Goal: Information Seeking & Learning: Understand process/instructions

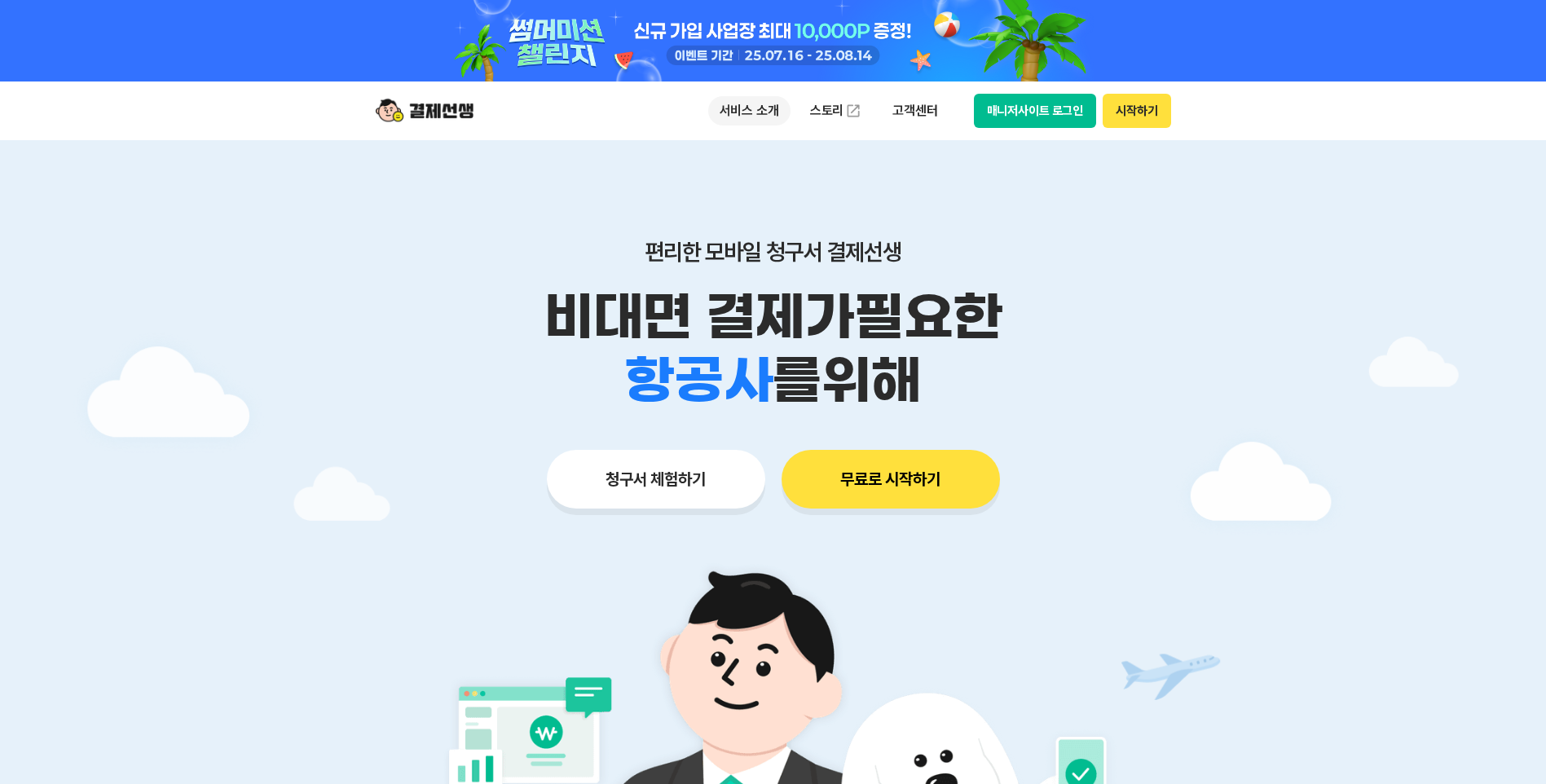
click at [755, 110] on p "서비스 소개" at bounding box center [749, 111] width 82 height 29
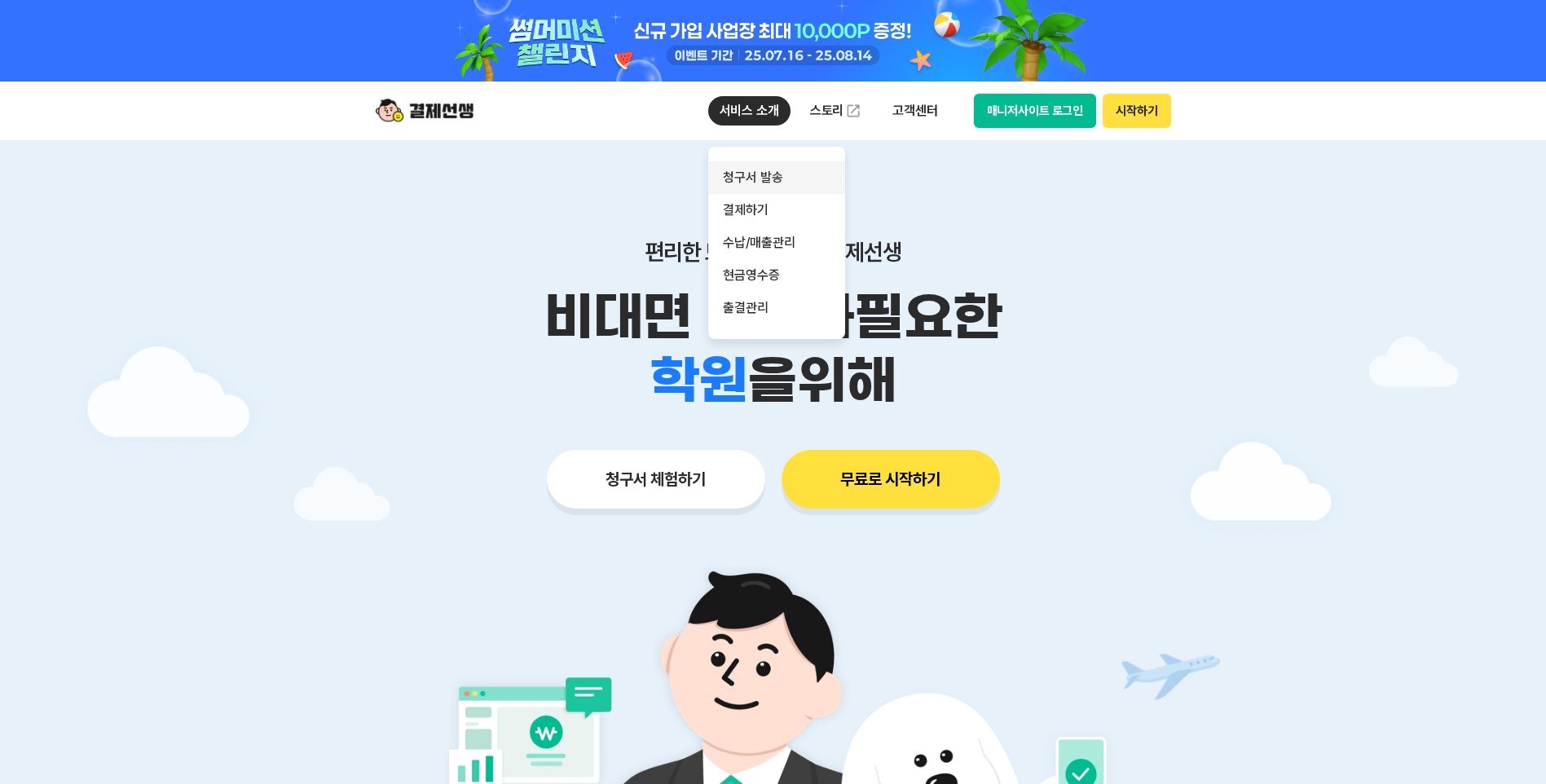
click at [760, 179] on link "청구서 발송" at bounding box center [776, 177] width 137 height 32
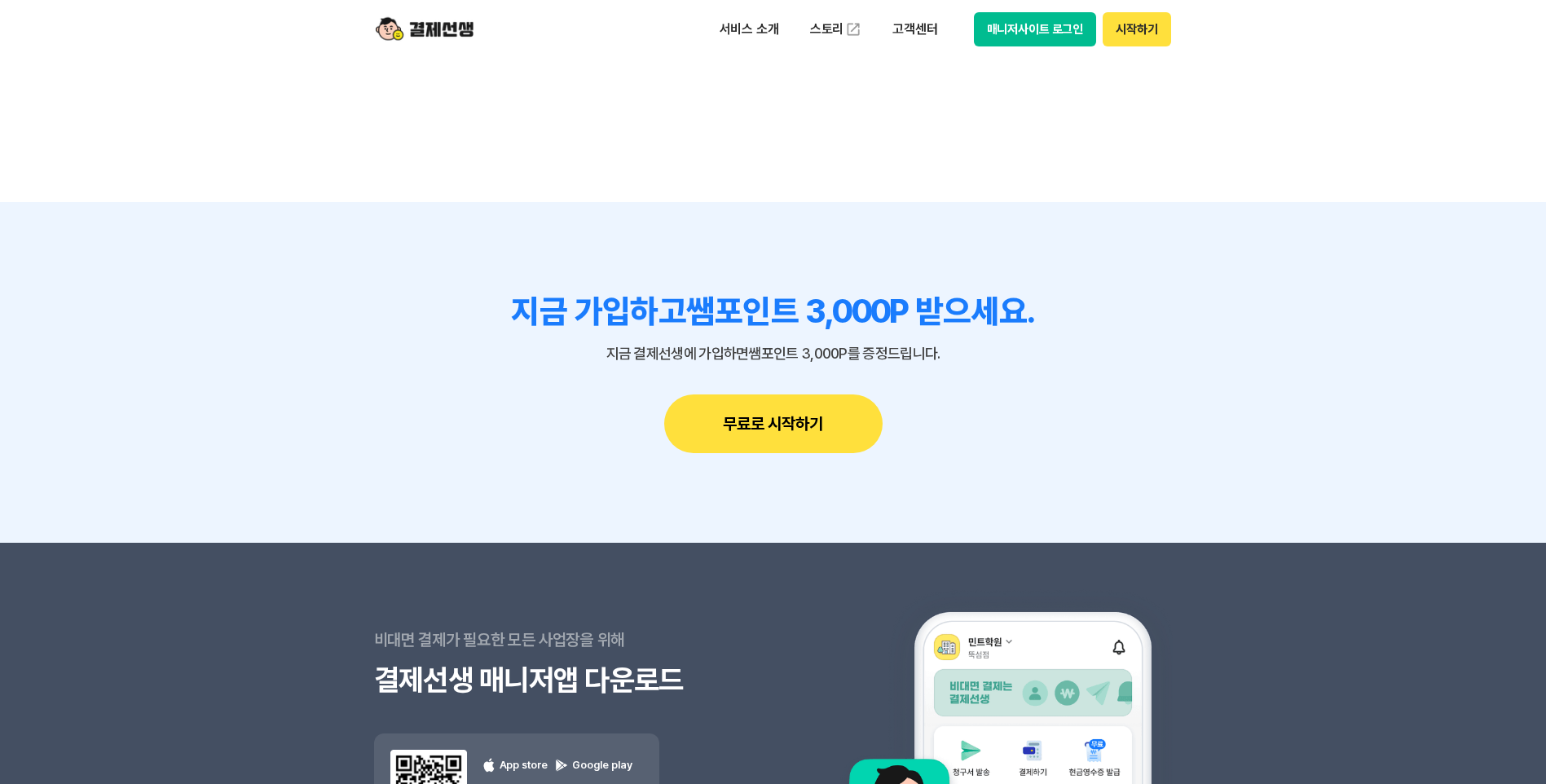
scroll to position [4400, 0]
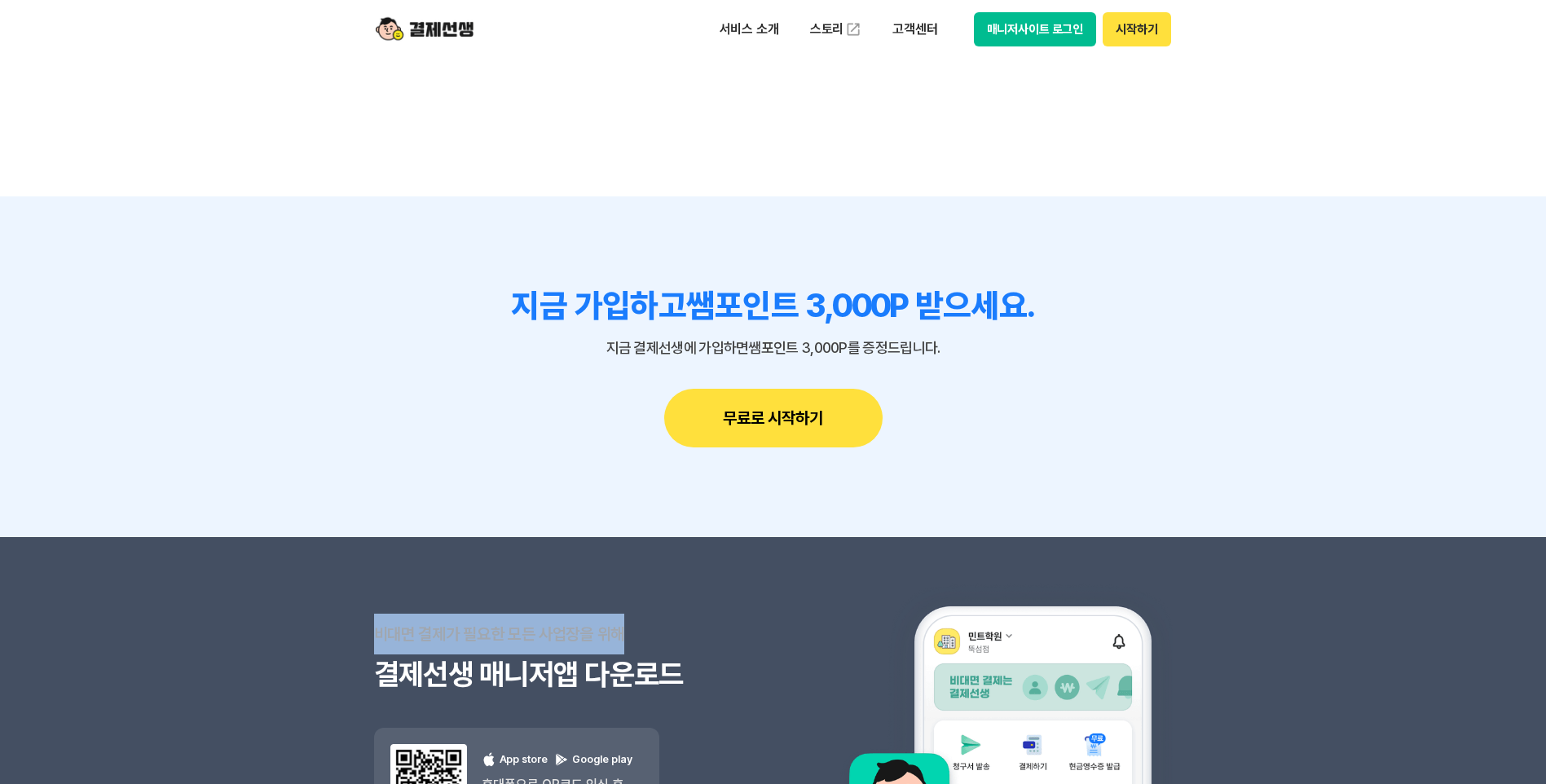
drag, startPoint x: 377, startPoint y: 438, endPoint x: 624, endPoint y: 441, distance: 247.0
click at [624, 613] on p "비대면 결제가 필요한 모든 사업장을 위해" at bounding box center [573, 634] width 399 height 41
drag, startPoint x: 624, startPoint y: 441, endPoint x: 700, endPoint y: 434, distance: 76.3
click at [700, 613] on p "비대면 결제가 필요한 모든 사업장을 위해" at bounding box center [573, 634] width 399 height 41
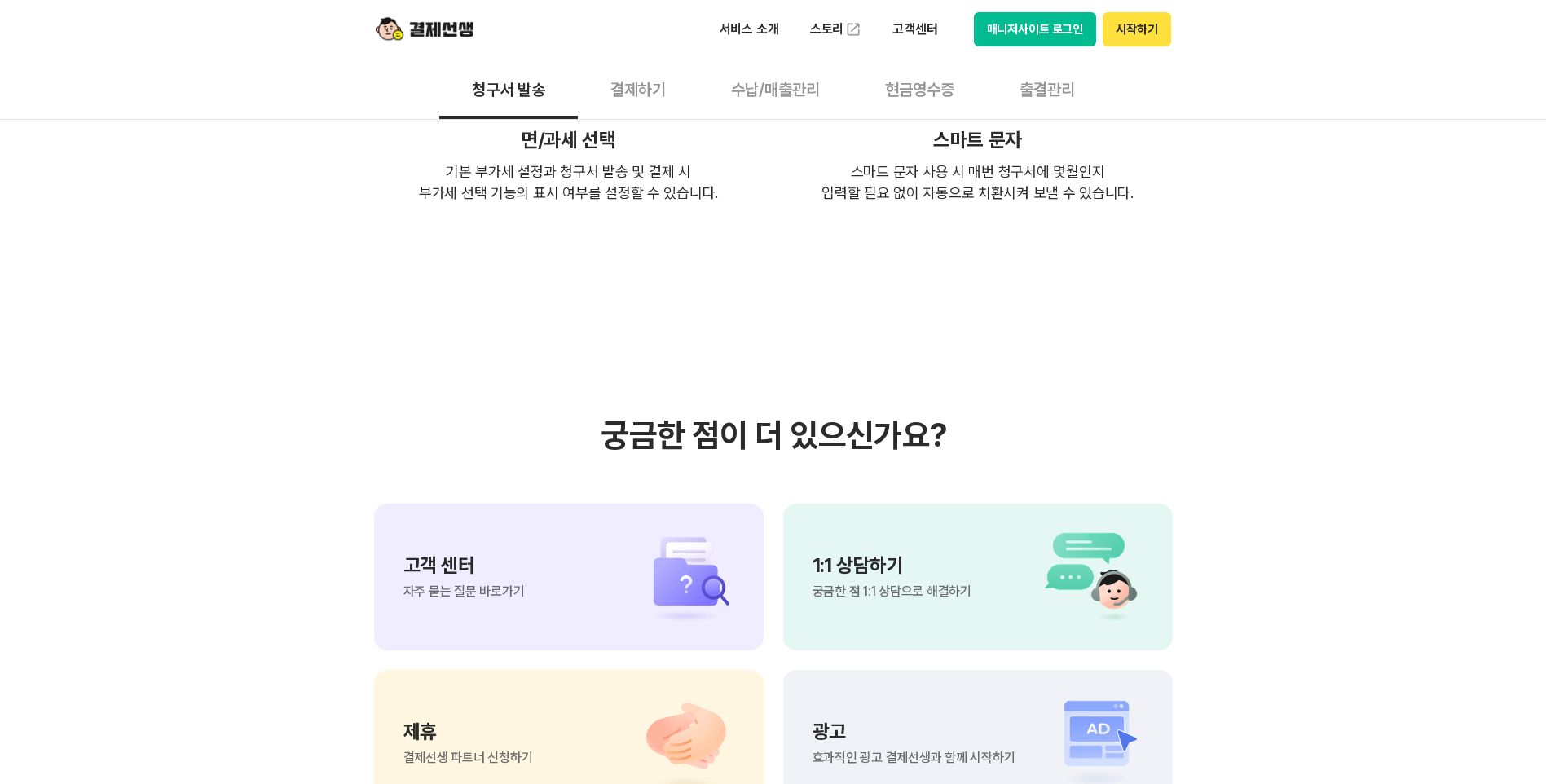
scroll to position [3397, 0]
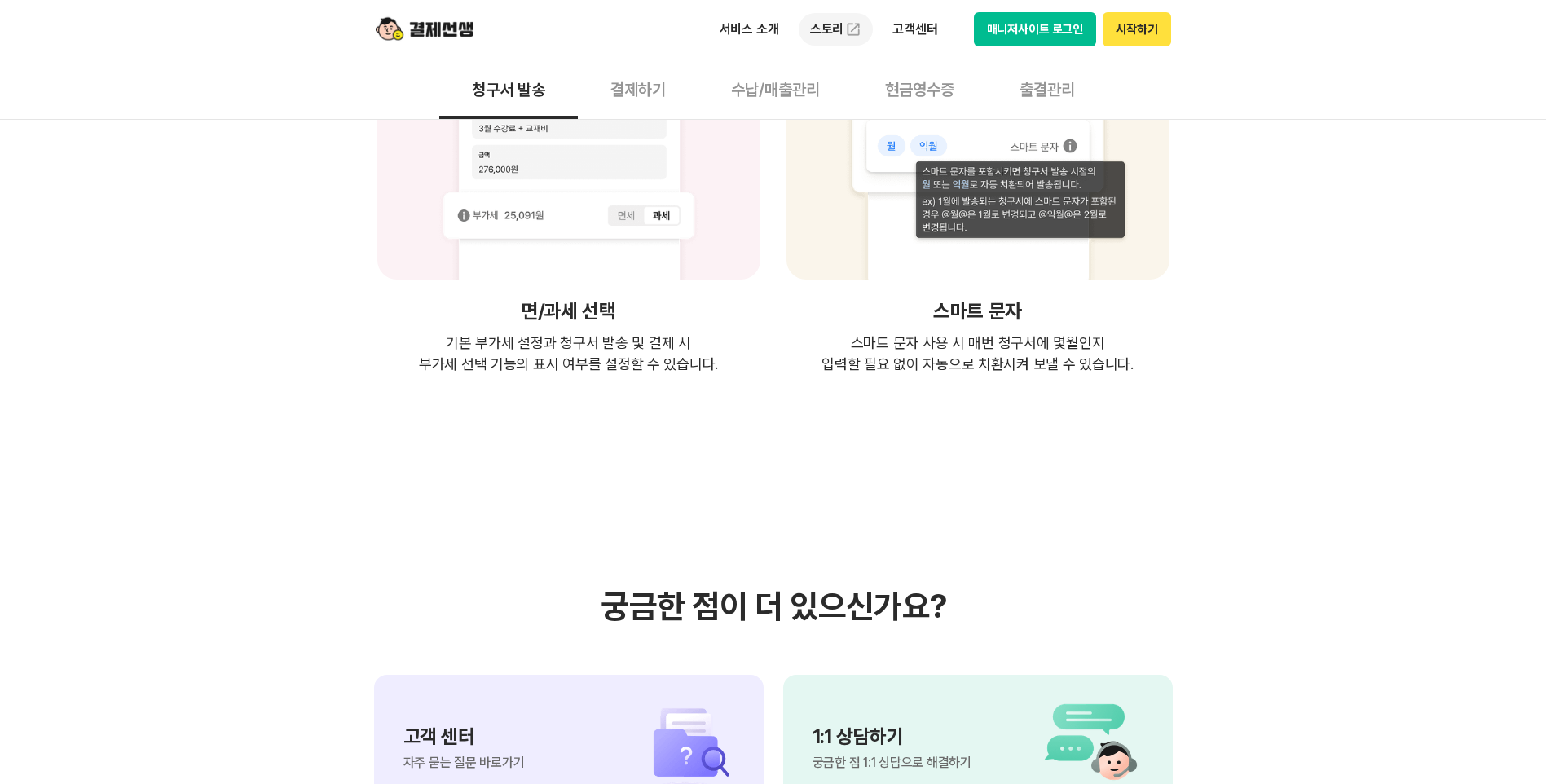
click at [822, 29] on link "스토리" at bounding box center [836, 29] width 75 height 32
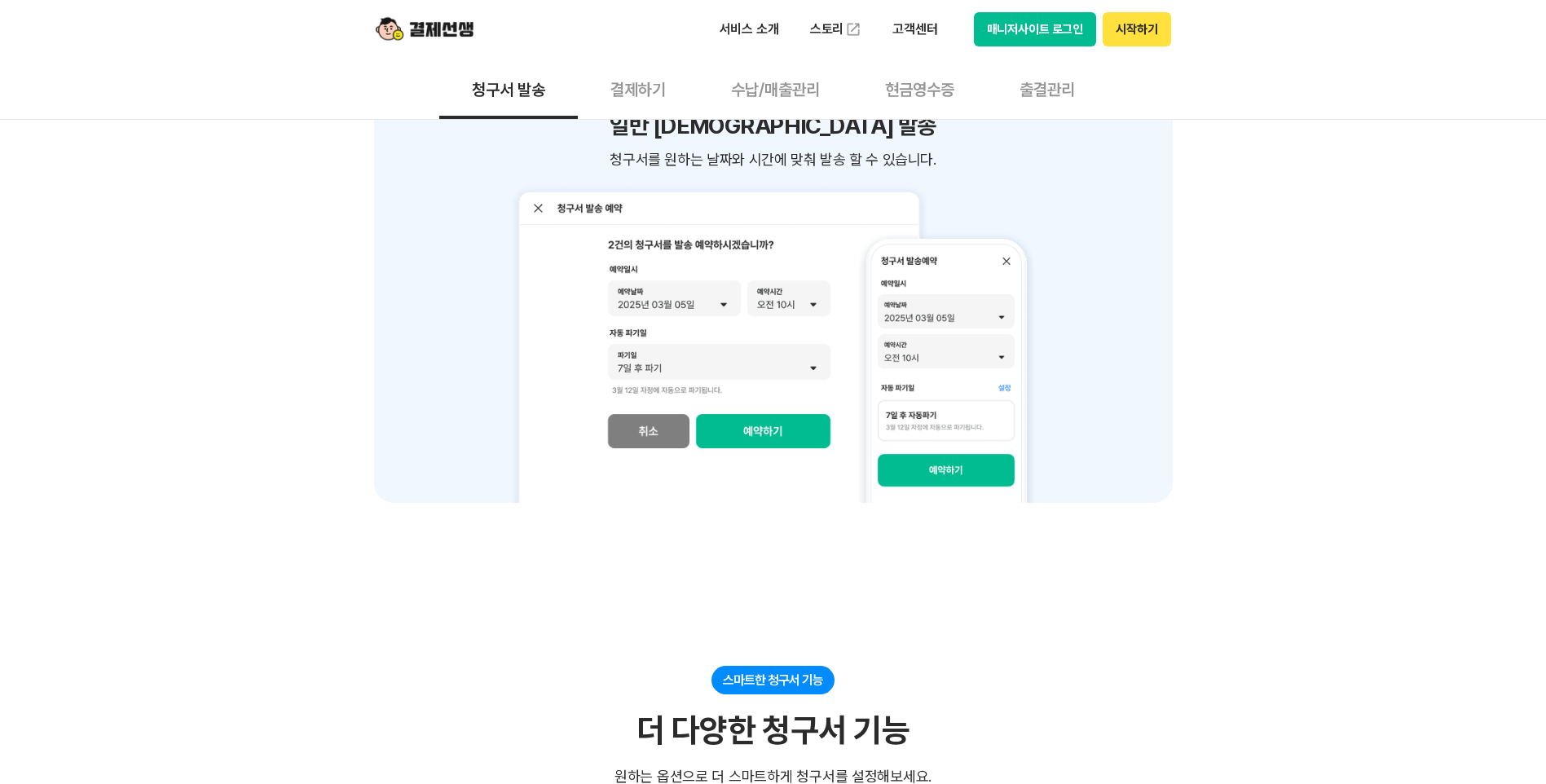
scroll to position [2012, 0]
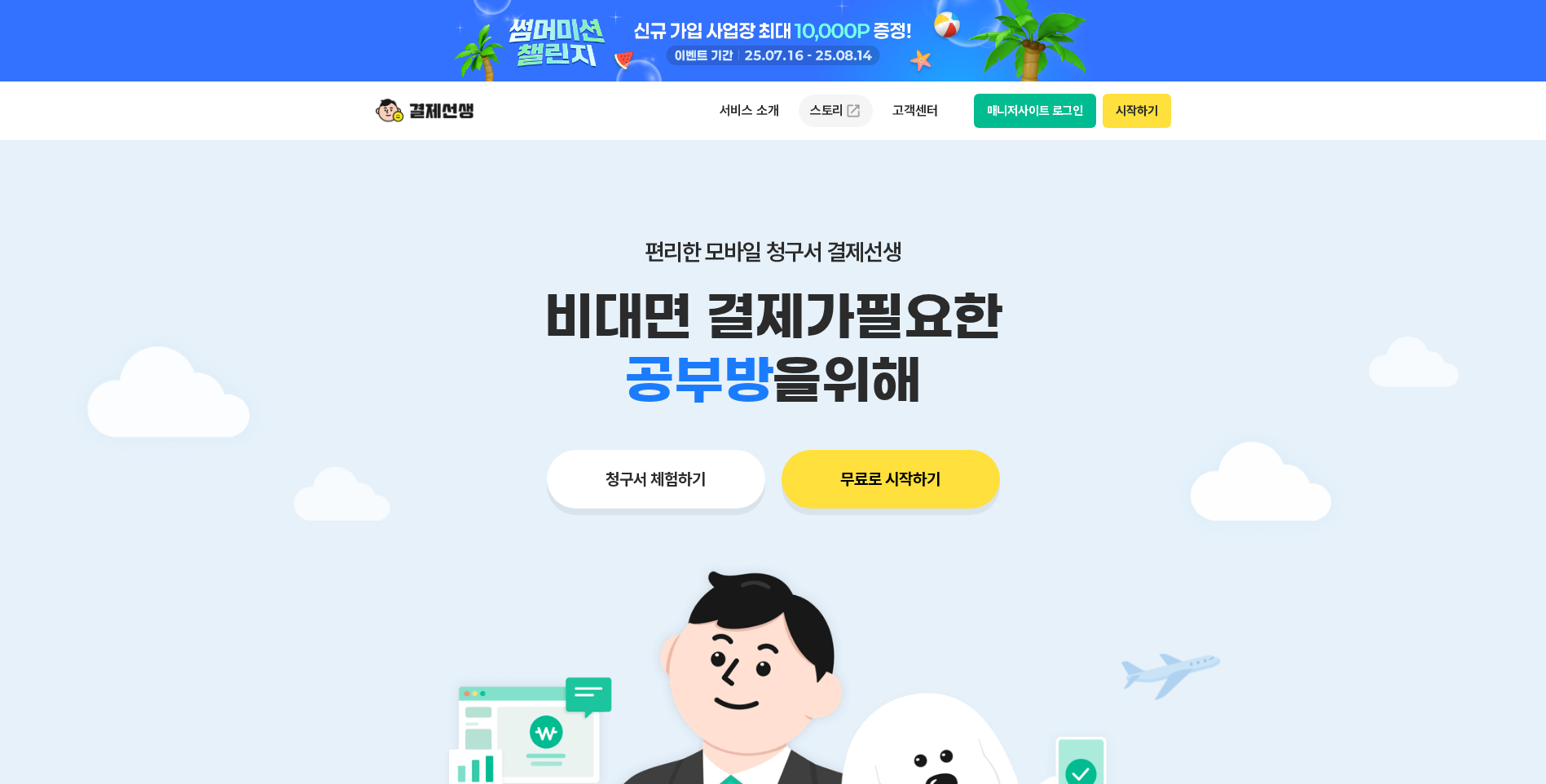
click at [829, 113] on link "스토리" at bounding box center [836, 111] width 75 height 32
click at [749, 111] on p "서비스 소개" at bounding box center [749, 111] width 82 height 29
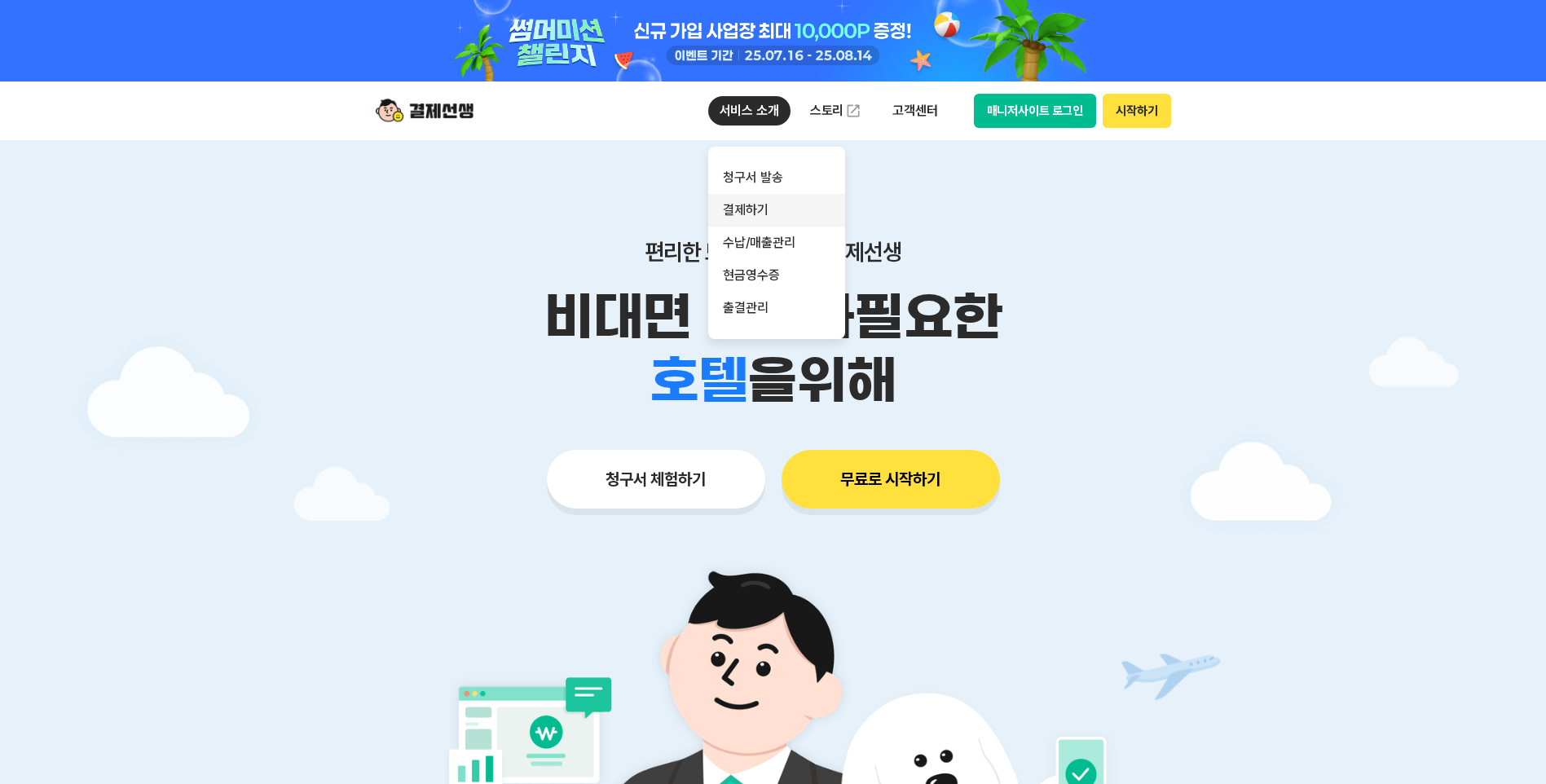
click at [754, 209] on link "결제하기" at bounding box center [776, 210] width 137 height 32
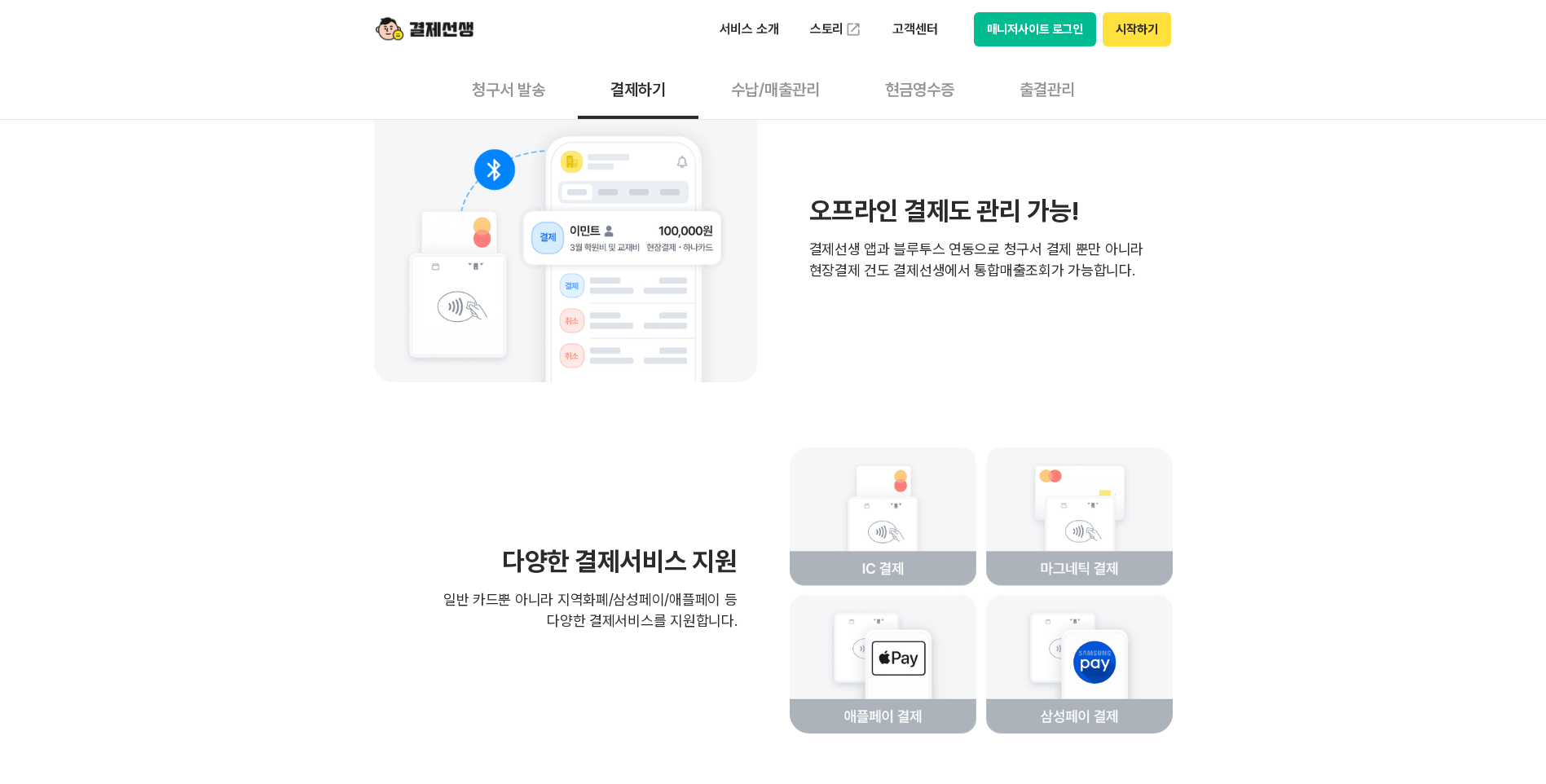
scroll to position [3748, 0]
